Goal: Find specific page/section: Find specific page/section

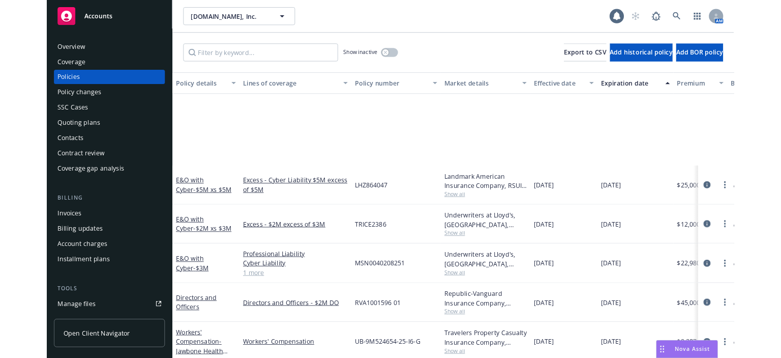
scroll to position [139, 0]
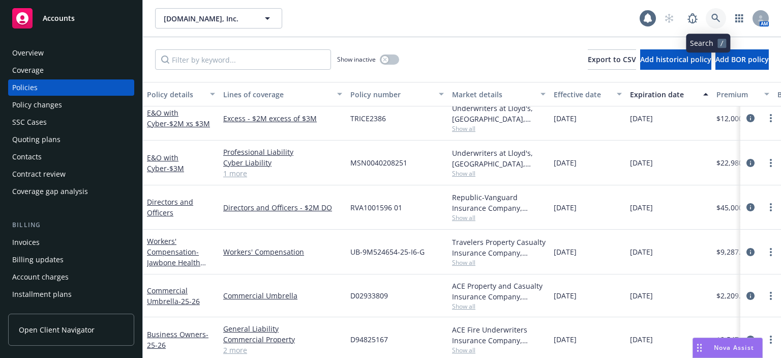
click at [706, 11] on link at bounding box center [716, 18] width 20 height 20
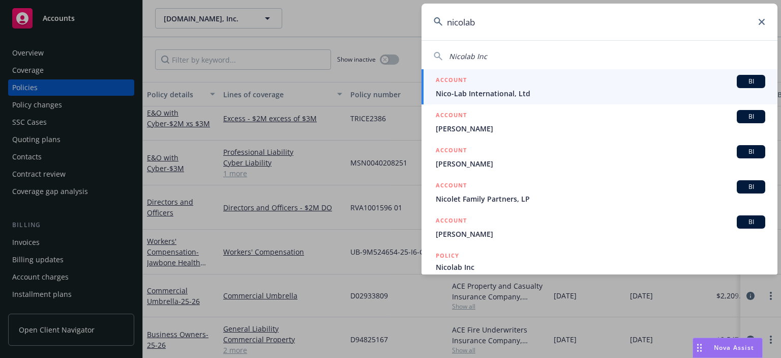
type input "nicolab"
click at [465, 101] on link "ACCOUNT BI Nico-Lab International, Ltd" at bounding box center [600, 86] width 356 height 35
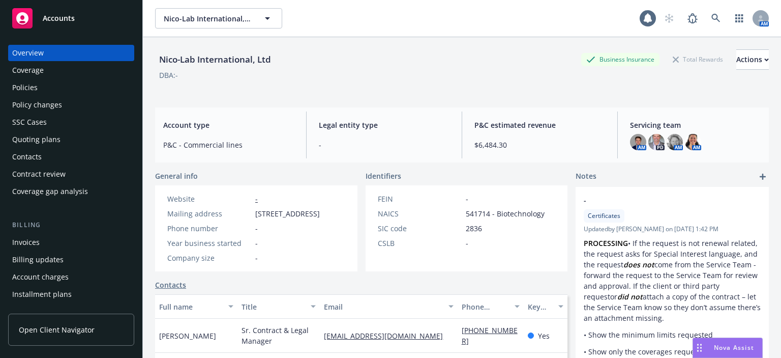
click at [40, 90] on div "Policies" at bounding box center [71, 87] width 118 height 16
